Goal: Use online tool/utility

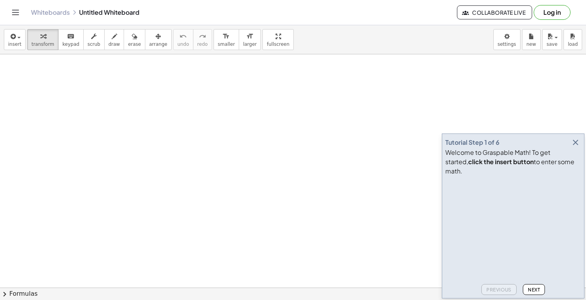
drag, startPoint x: 109, startPoint y: 85, endPoint x: 98, endPoint y: 132, distance: 48.6
click at [532, 287] on span "Next" at bounding box center [534, 290] width 12 height 6
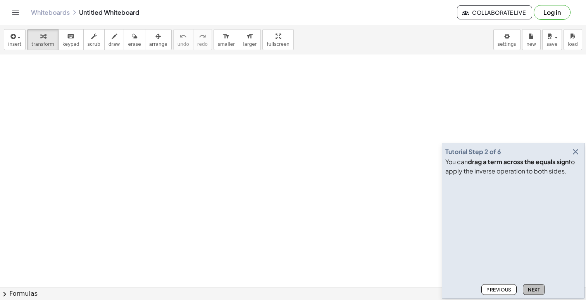
click at [532, 287] on span "Next" at bounding box center [534, 290] width 12 height 6
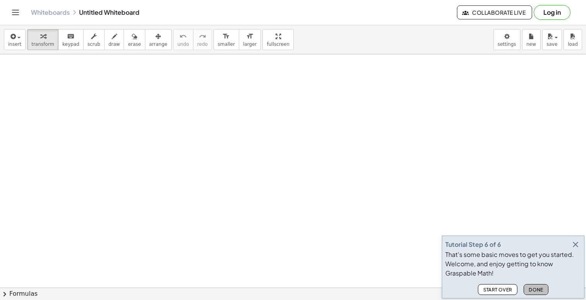
click at [532, 287] on span "Done" at bounding box center [536, 290] width 15 height 6
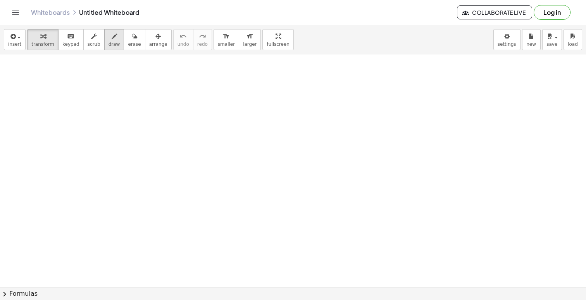
click at [112, 41] on icon "button" at bounding box center [114, 36] width 5 height 9
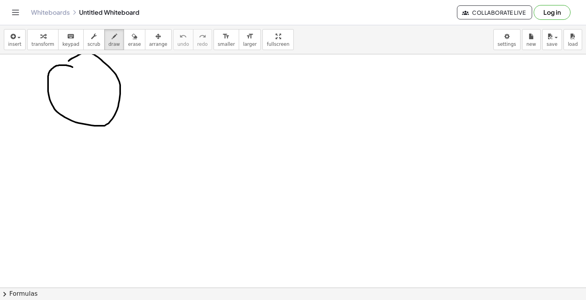
drag, startPoint x: 73, startPoint y: 67, endPoint x: 67, endPoint y: 63, distance: 6.9
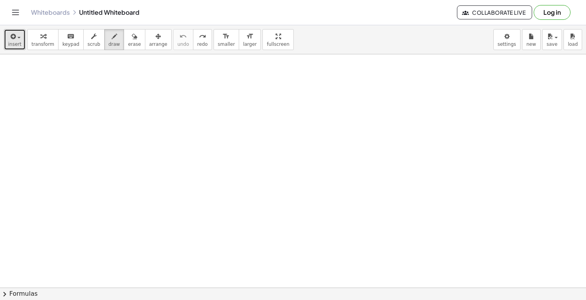
click at [17, 40] on div "button" at bounding box center [14, 35] width 13 height 9
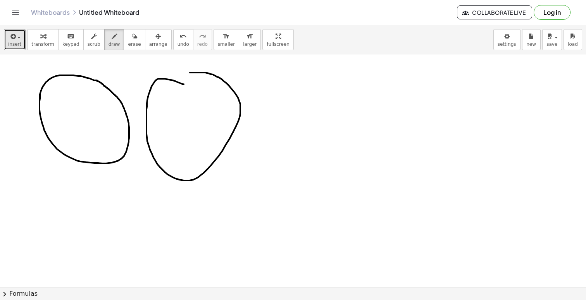
drag, startPoint x: 184, startPoint y: 84, endPoint x: 176, endPoint y: 77, distance: 10.7
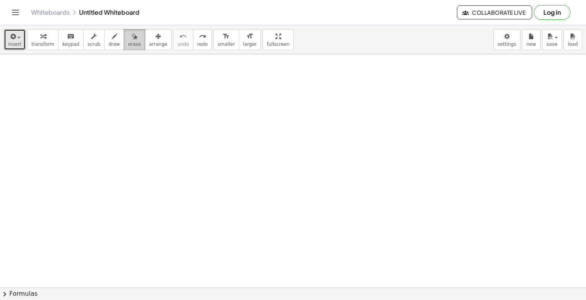
click at [134, 42] on span "erase" at bounding box center [134, 43] width 13 height 5
click at [61, 9] on link "Whiteboards" at bounding box center [50, 13] width 39 height 8
click at [28, 296] on button "chevron_right Formulas" at bounding box center [293, 293] width 586 height 12
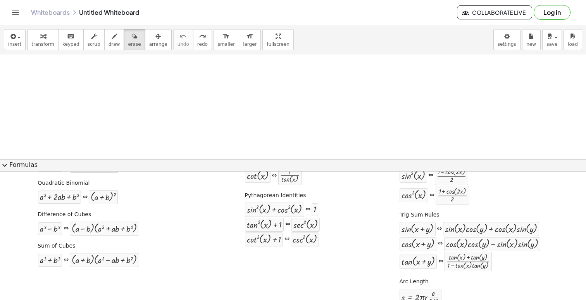
scroll to position [143, 0]
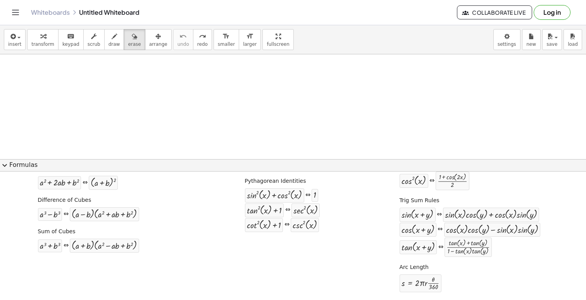
click at [19, 168] on button "expand_more Formulas" at bounding box center [293, 165] width 586 height 12
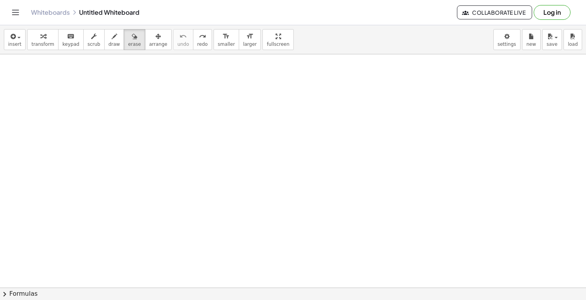
click at [406, 50] on div "insert select one: Math Expression Function Text Youtube Video Graphing Geometr…" at bounding box center [293, 39] width 586 height 29
